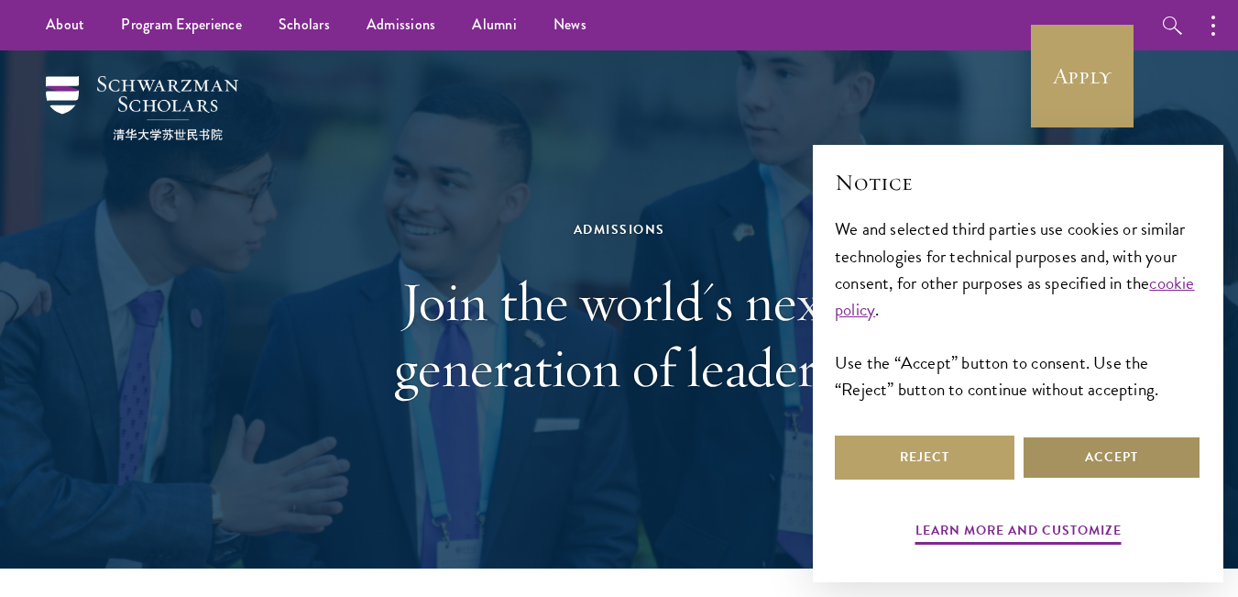
click at [1129, 463] on button "Accept" at bounding box center [1112, 457] width 180 height 44
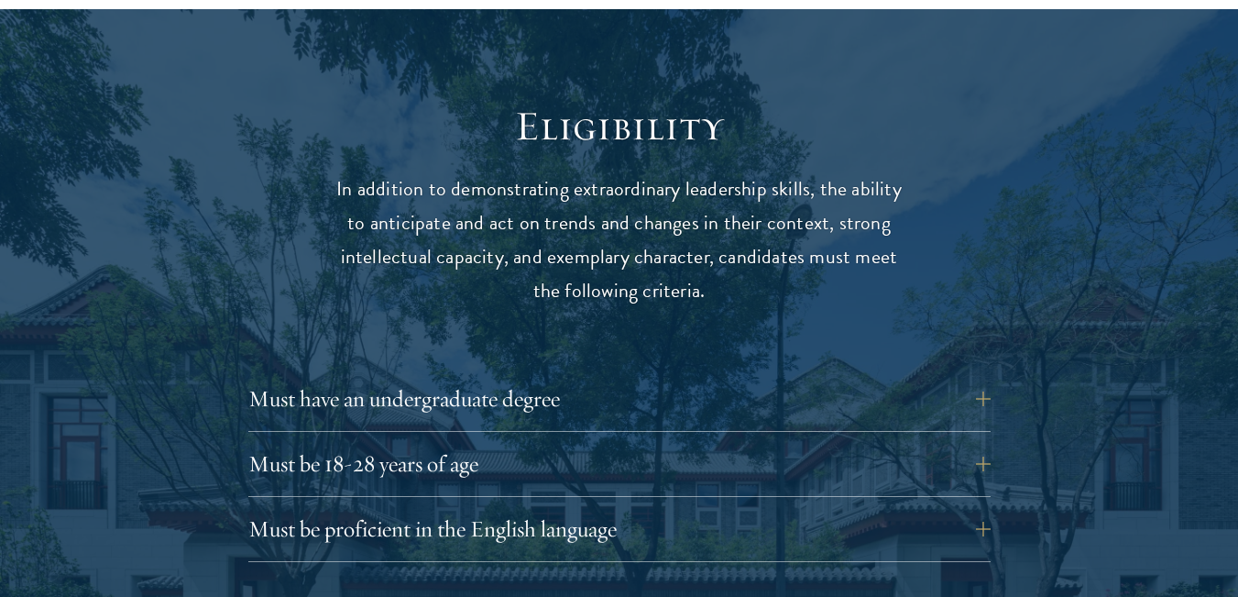
scroll to position [2336, 0]
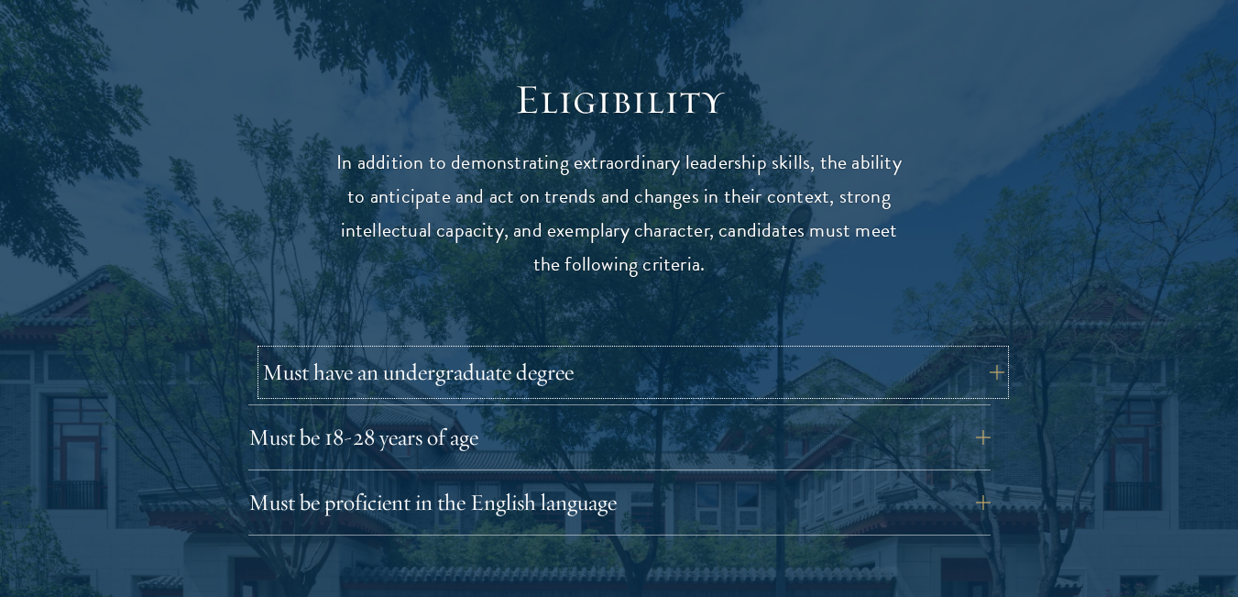
click at [987, 350] on button "Must have an undergraduate degree" at bounding box center [633, 372] width 742 height 44
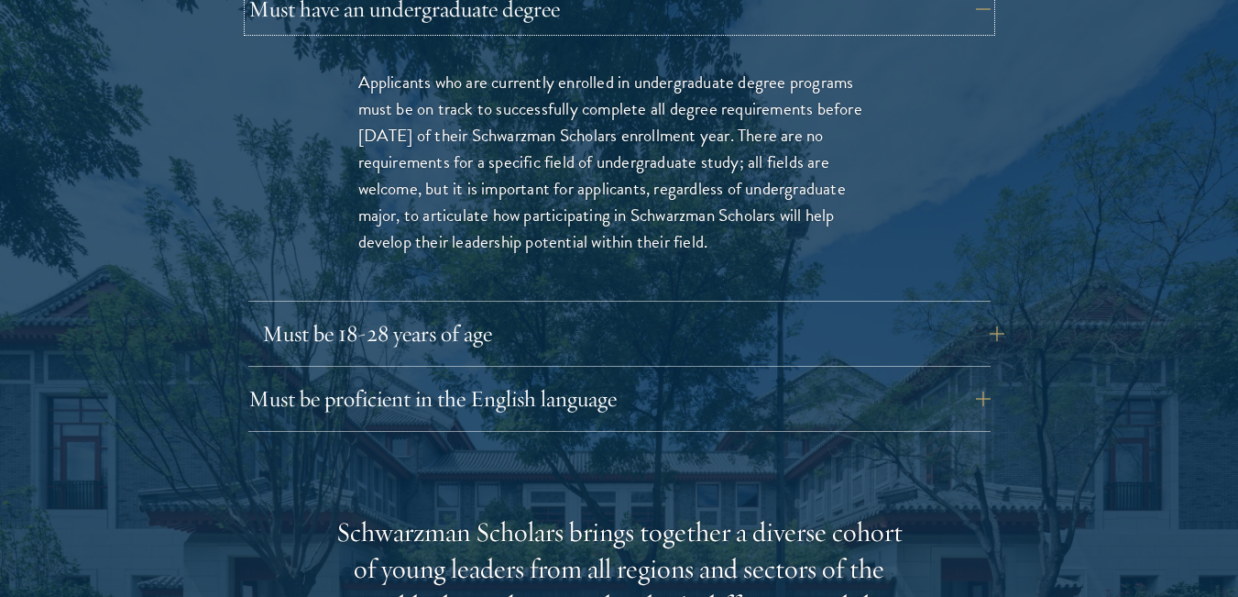
scroll to position [2717, 0]
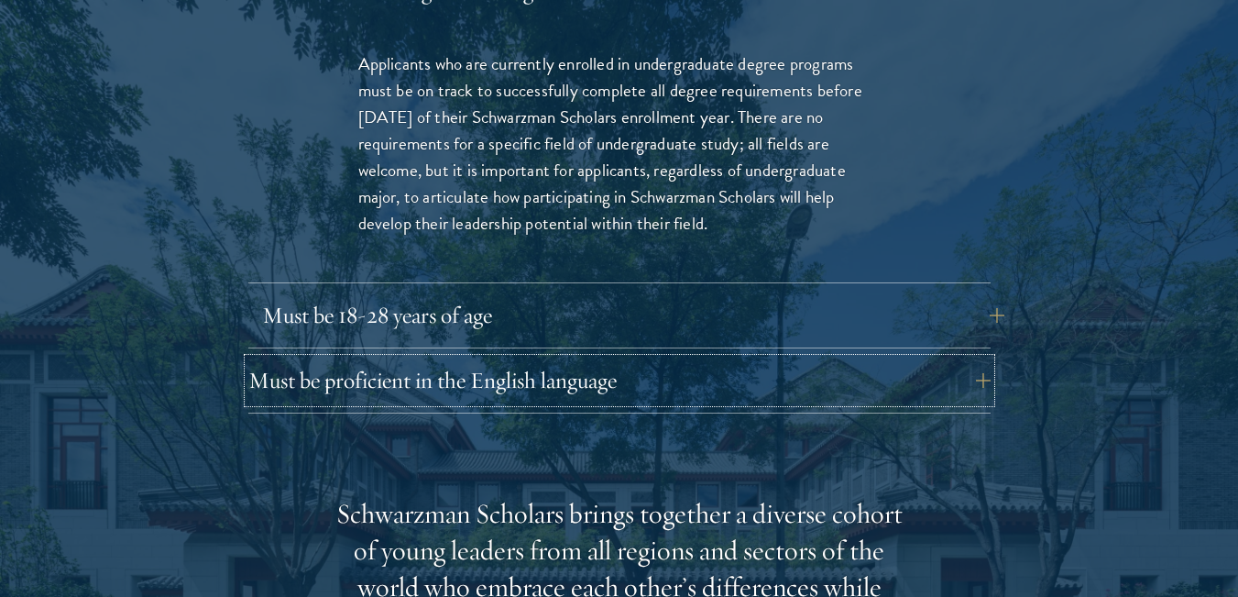
click at [880, 360] on button "Must be proficient in the English language" at bounding box center [619, 380] width 742 height 44
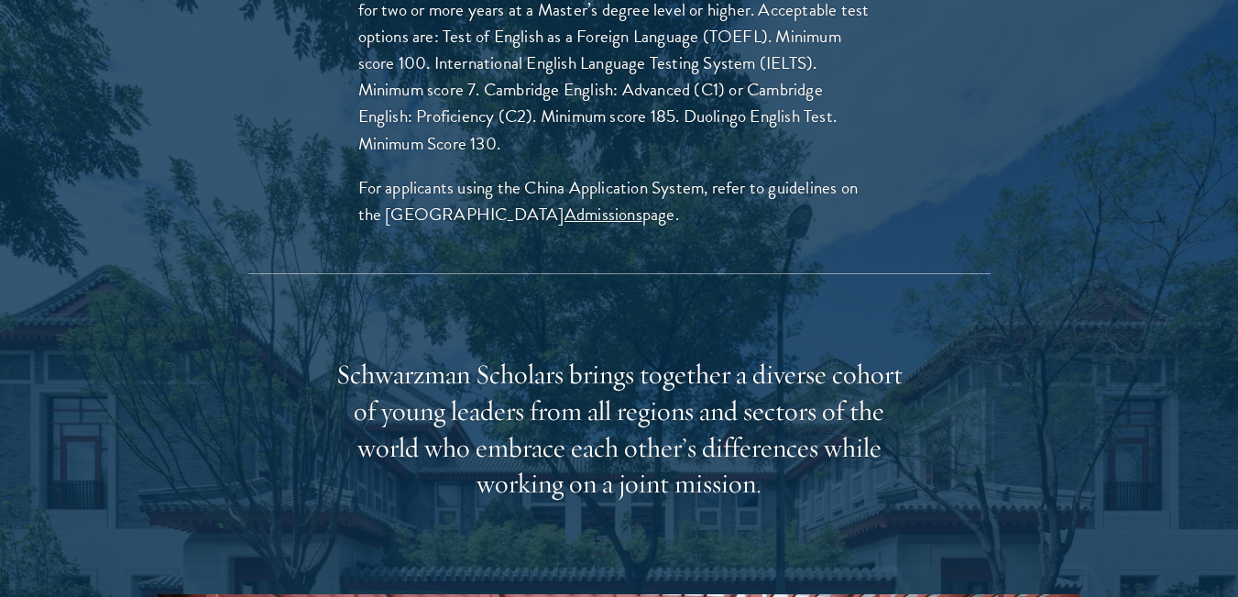
scroll to position [3088, 0]
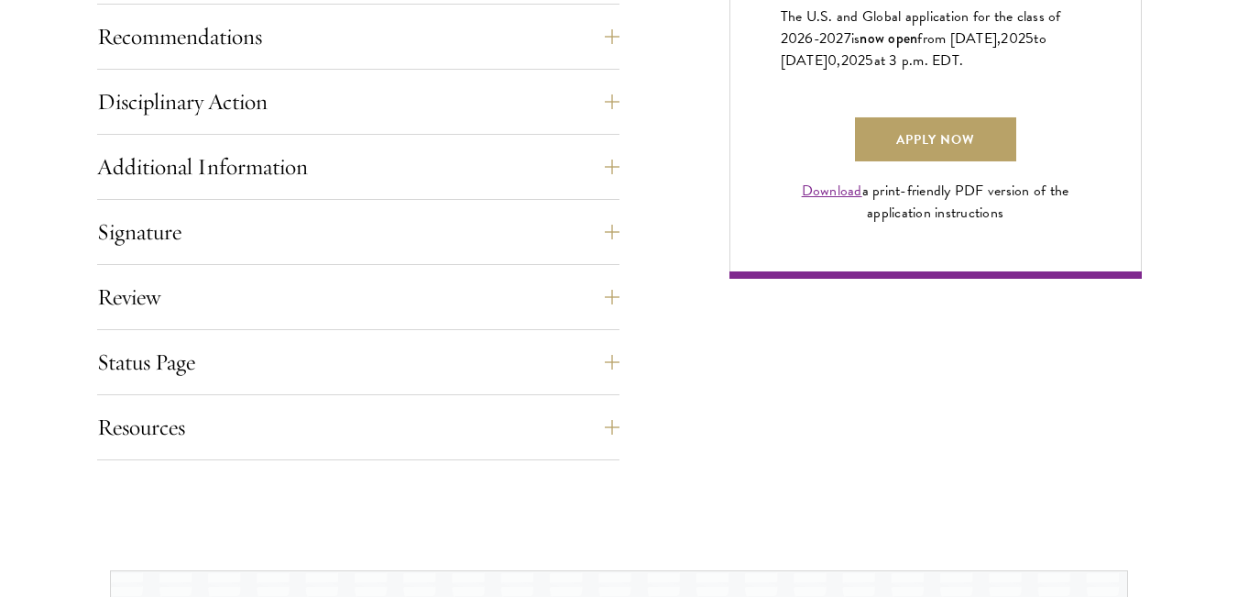
scroll to position [1372, 0]
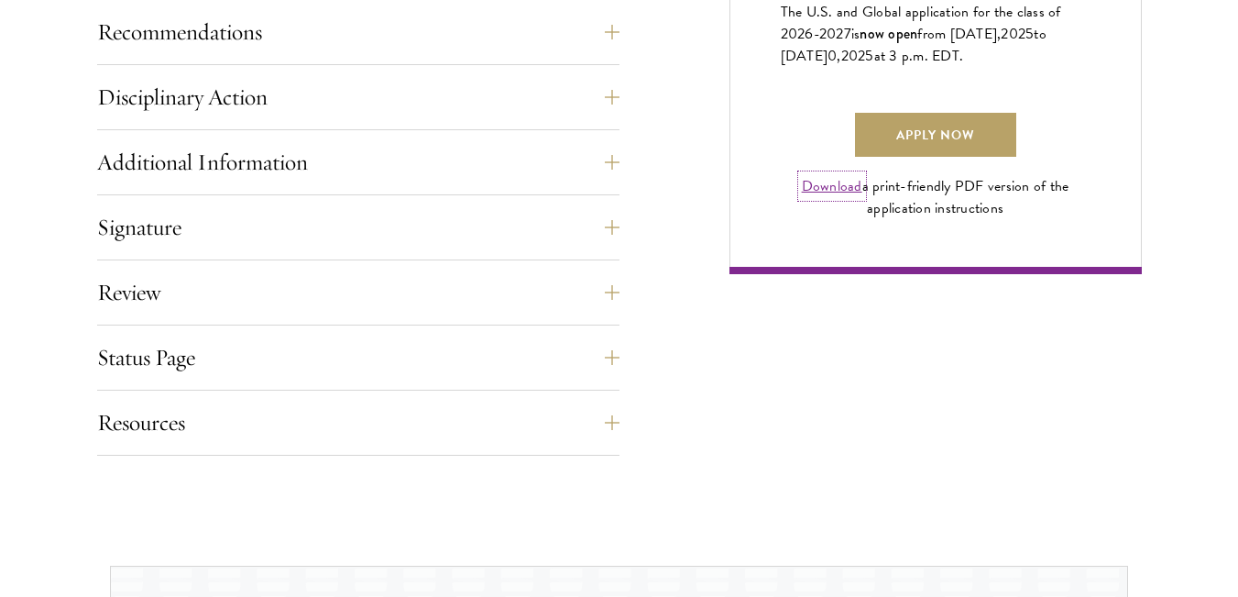
click at [823, 197] on link "Download" at bounding box center [832, 186] width 60 height 22
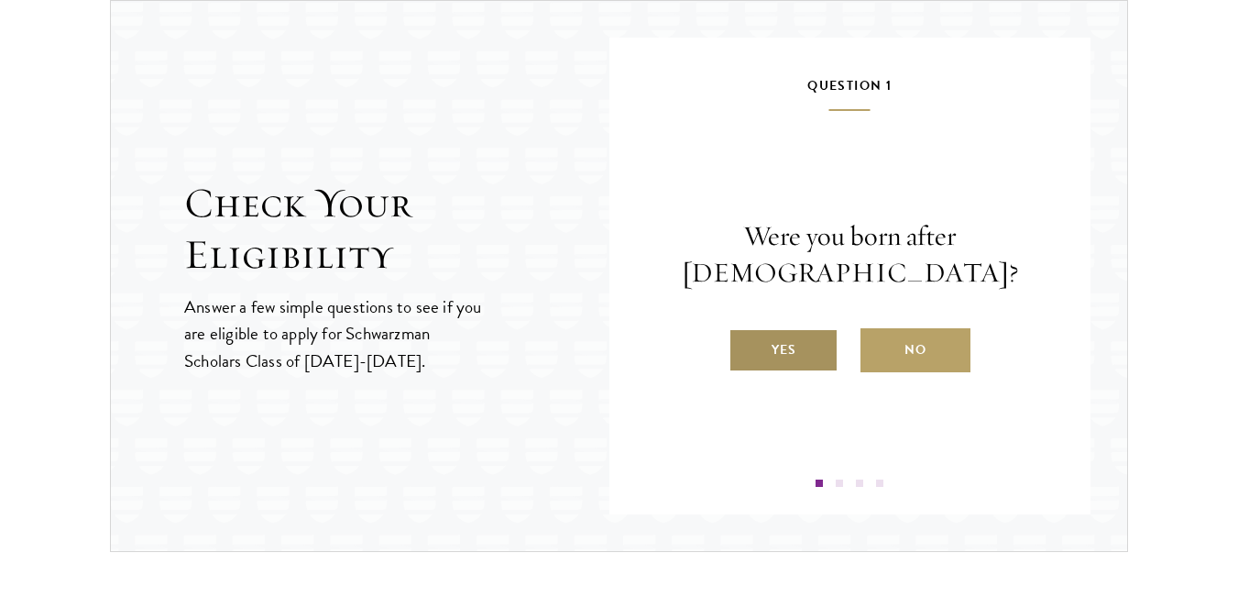
click at [809, 362] on label "Yes" at bounding box center [783, 350] width 110 height 44
click at [745, 346] on input "Yes" at bounding box center [736, 338] width 16 height 16
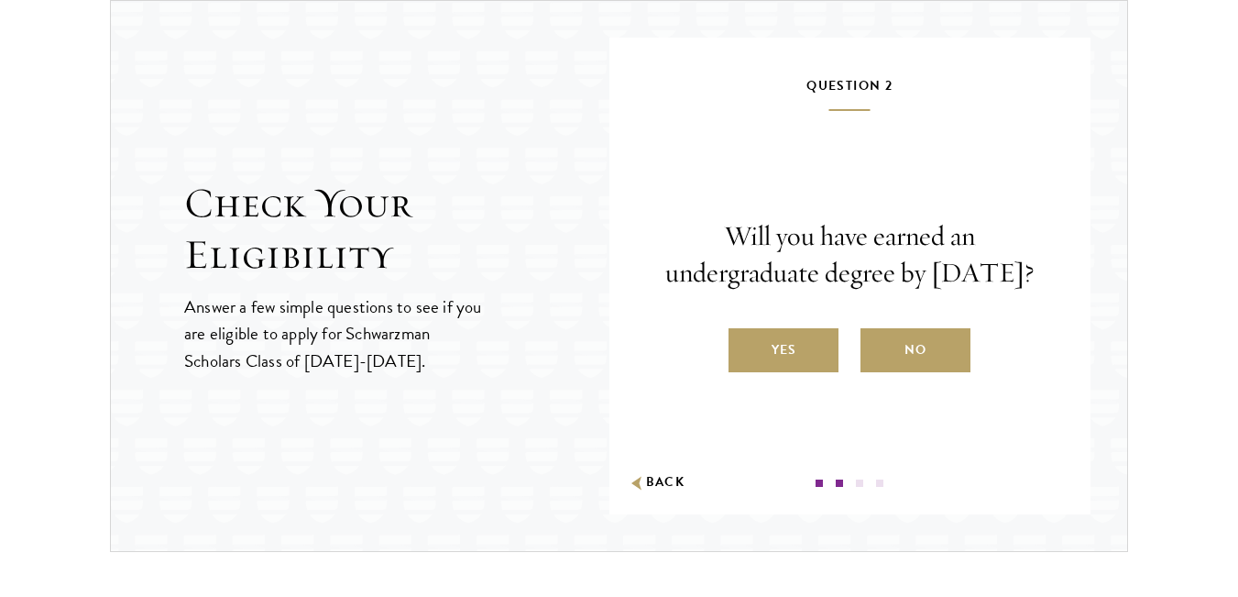
click at [809, 362] on label "Yes" at bounding box center [783, 350] width 110 height 44
click at [745, 346] on input "Yes" at bounding box center [736, 338] width 16 height 16
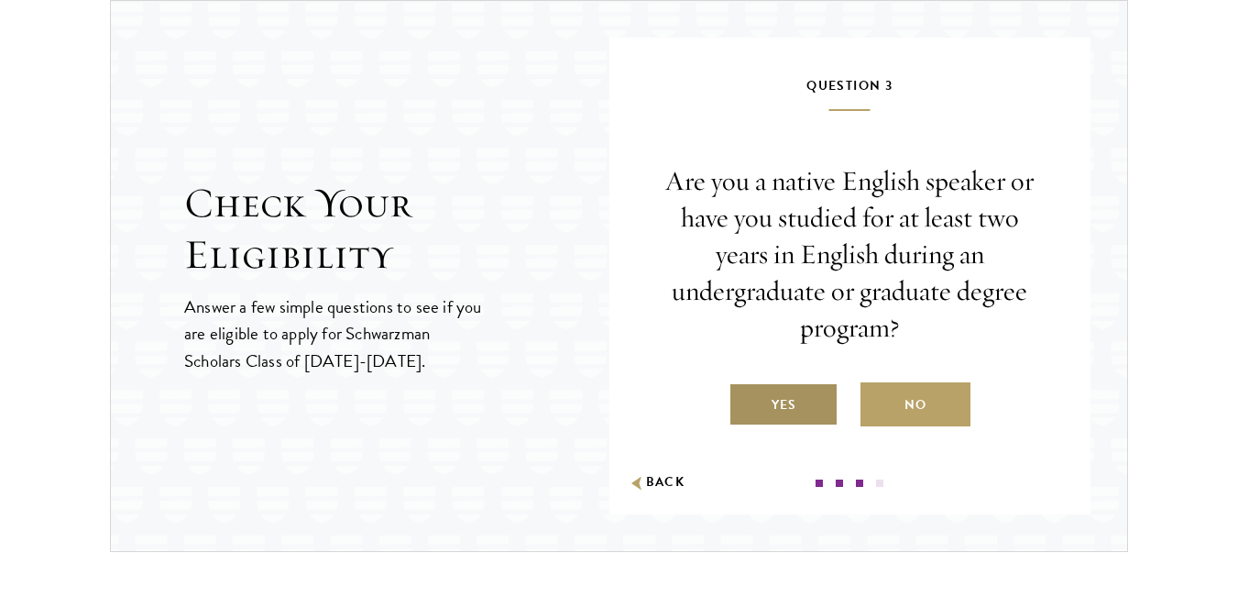
click at [809, 402] on label "Yes" at bounding box center [783, 404] width 110 height 44
click at [745, 401] on input "Yes" at bounding box center [736, 393] width 16 height 16
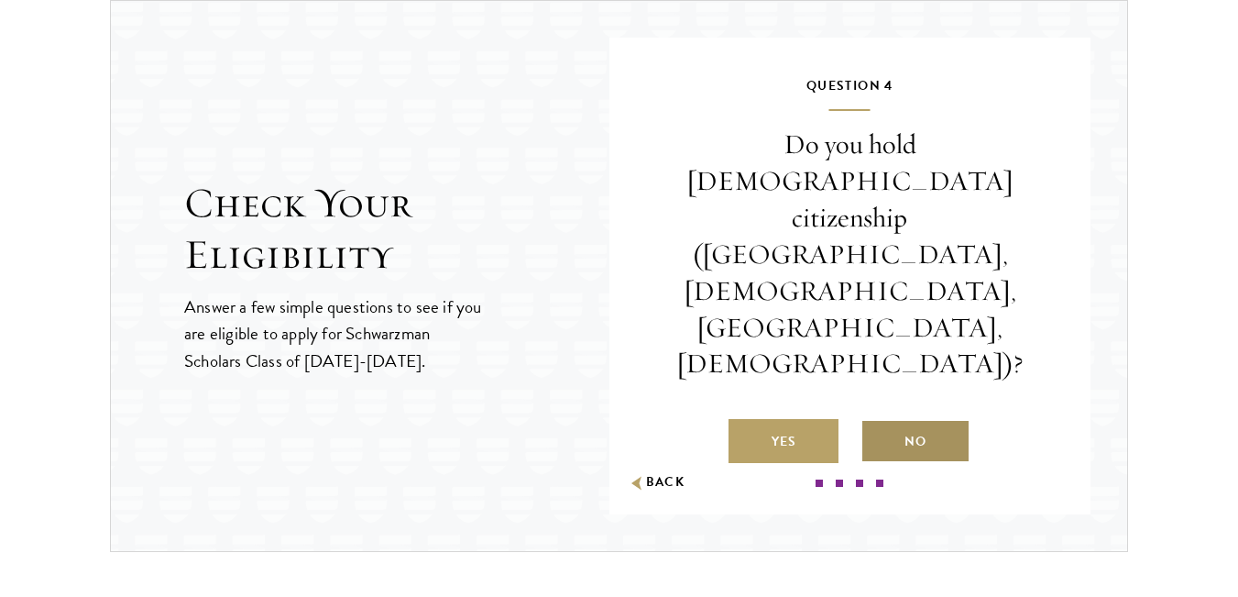
click at [928, 419] on label "No" at bounding box center [915, 441] width 110 height 44
click at [877, 422] on input "No" at bounding box center [868, 430] width 16 height 16
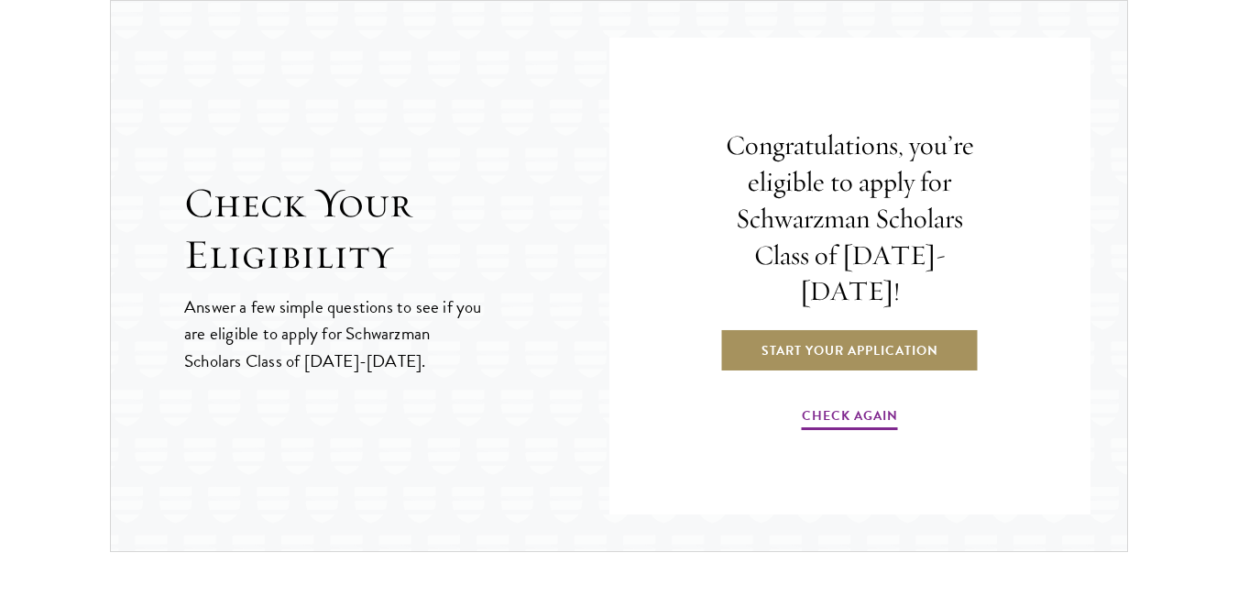
click at [906, 340] on link "Start Your Application" at bounding box center [849, 350] width 259 height 44
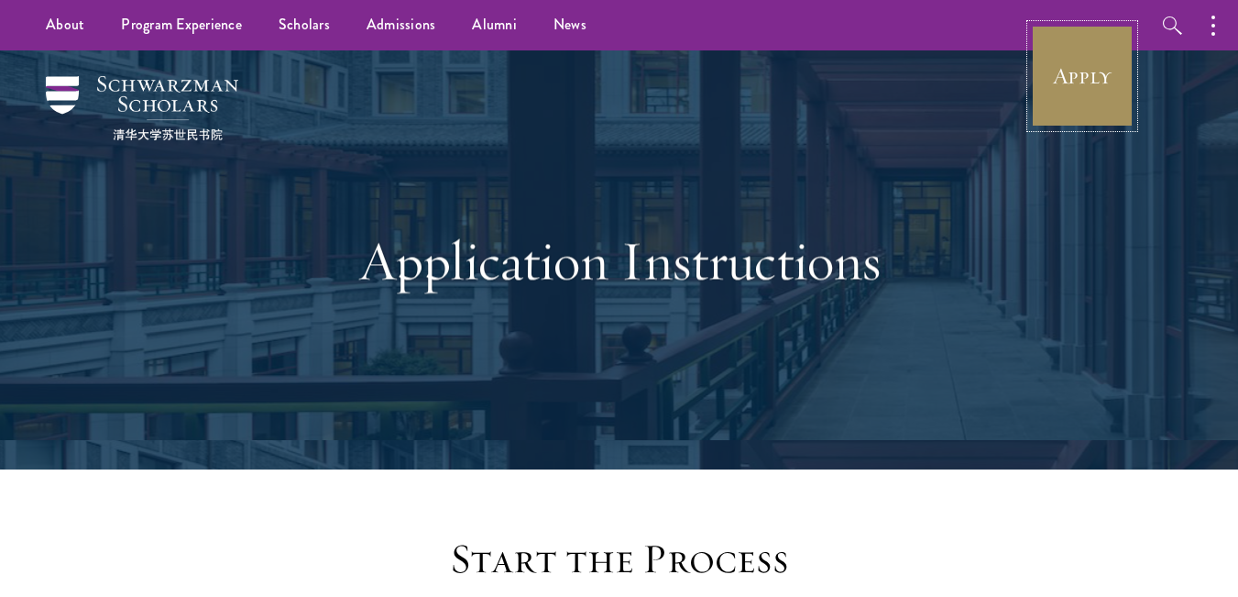
click at [1098, 57] on link "Apply" at bounding box center [1082, 76] width 103 height 103
